Goal: Check status: Check status

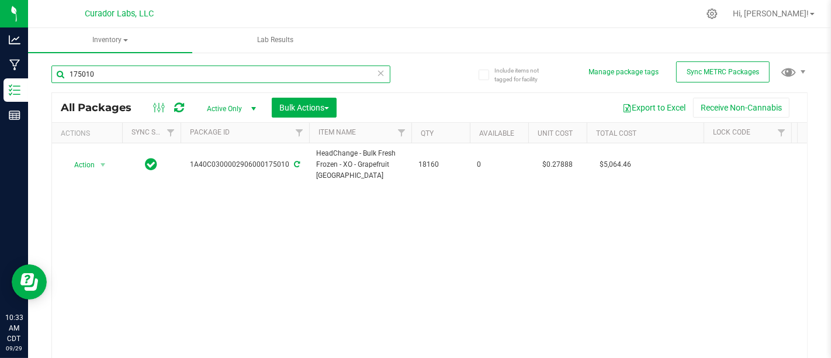
click at [211, 77] on input "175010" at bounding box center [220, 74] width 339 height 18
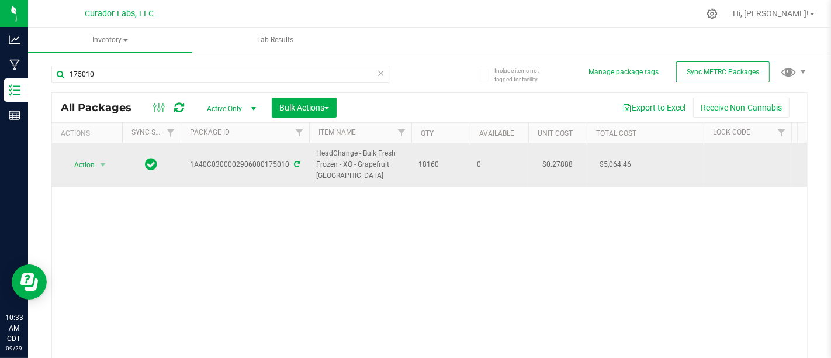
click at [227, 165] on div "1A40C0300002906000175010" at bounding box center [245, 164] width 132 height 11
copy div "1A40C0300002906000175010"
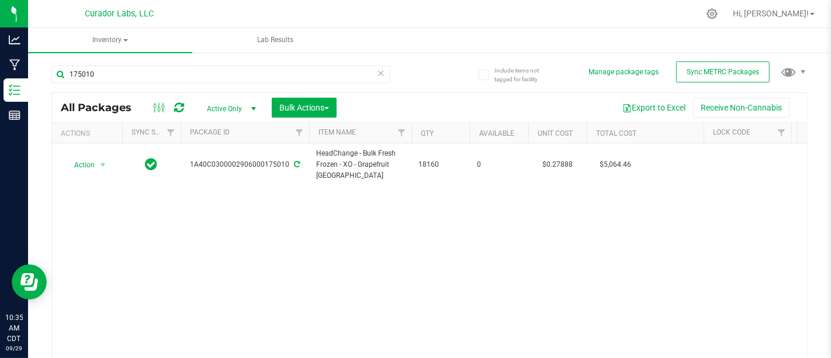
click at [386, 320] on div "Action Action Adjust qty Create package Edit attributes Global inventory Locate…" at bounding box center [429, 256] width 755 height 226
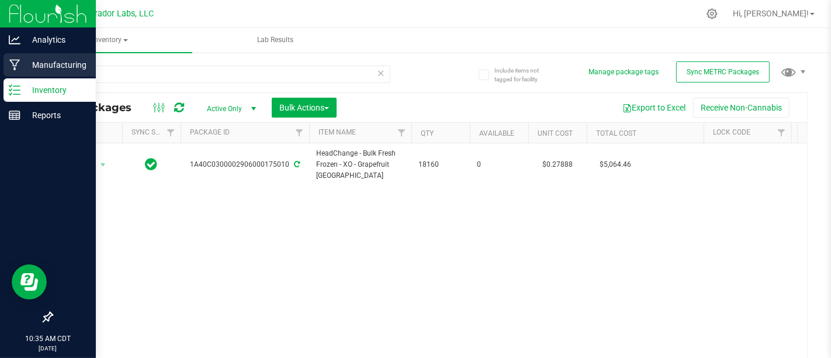
click at [35, 65] on p "Manufacturing" at bounding box center [55, 65] width 70 height 14
